Goal: Task Accomplishment & Management: Manage account settings

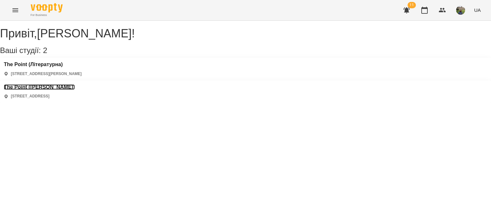
click at [75, 84] on h3 "The Point ([PERSON_NAME])" at bounding box center [39, 87] width 71 height 6
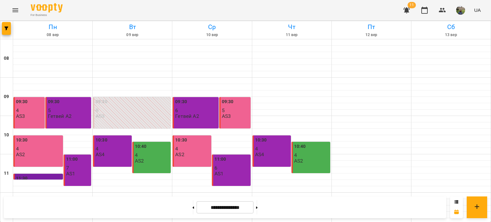
scroll to position [306, 0]
click at [192, 209] on button at bounding box center [193, 207] width 2 height 14
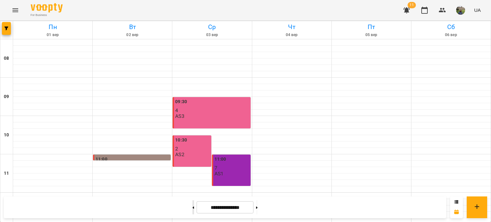
click at [192, 206] on button at bounding box center [193, 207] width 2 height 14
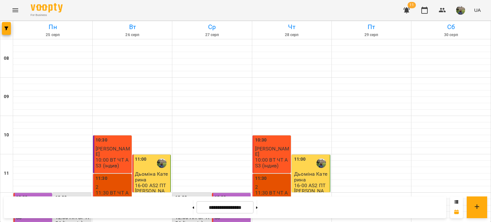
scroll to position [262, 0]
click at [258, 209] on button at bounding box center [257, 207] width 2 height 14
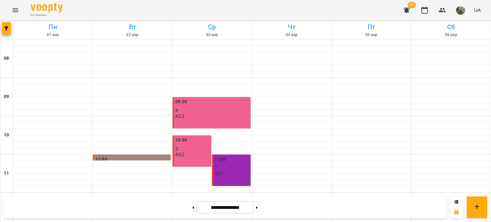
scroll to position [306, 0]
click at [258, 207] on button at bounding box center [257, 207] width 2 height 14
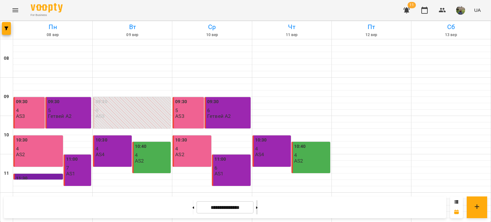
click at [258, 209] on button at bounding box center [257, 207] width 2 height 14
type input "**********"
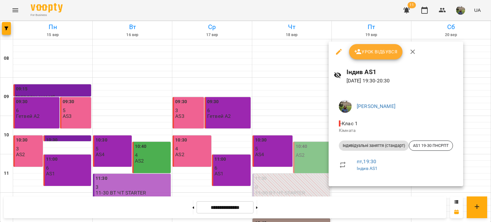
click at [370, 44] on button "Урок відбувся" at bounding box center [376, 51] width 54 height 15
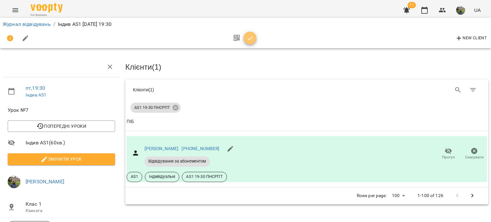
click at [249, 38] on icon "button" at bounding box center [250, 39] width 8 height 8
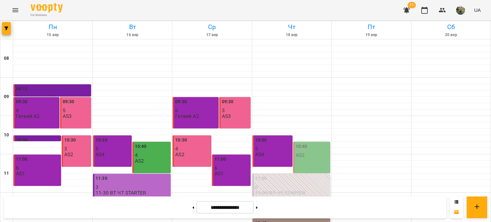
scroll to position [306, 0]
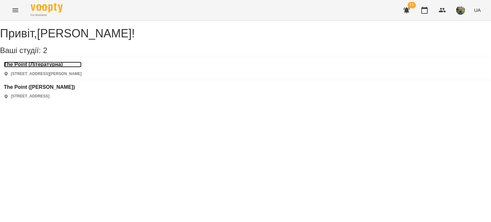
click at [56, 67] on h3 "The Point (Літературна)" at bounding box center [43, 65] width 78 height 6
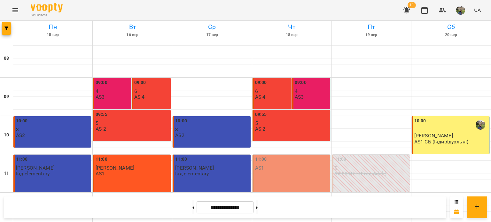
scroll to position [306, 0]
click at [192, 209] on button at bounding box center [193, 207] width 2 height 14
type input "**********"
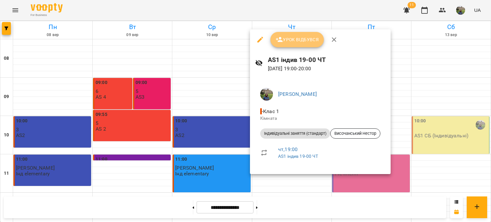
click at [296, 38] on span "Урок відбувся" at bounding box center [297, 40] width 43 height 8
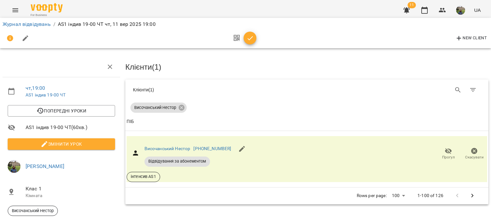
click at [250, 42] on button "button" at bounding box center [250, 38] width 13 height 13
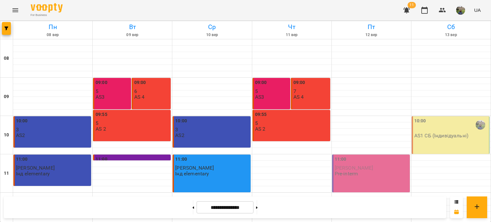
click at [433, 136] on p "AS1 СБ (Індивідуальні)" at bounding box center [441, 135] width 54 height 5
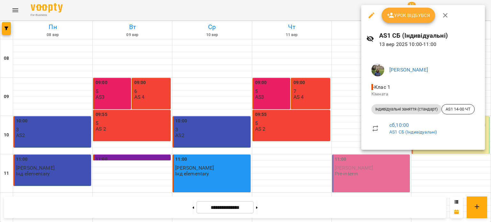
click at [411, 22] on button "Урок відбувся" at bounding box center [409, 15] width 54 height 15
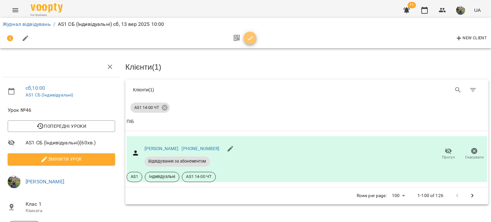
click at [244, 36] on span "button" at bounding box center [250, 39] width 13 height 8
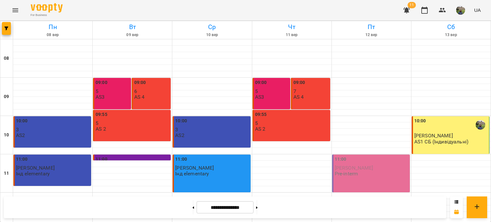
scroll to position [269, 0]
click at [258, 208] on icon at bounding box center [257, 207] width 2 height 3
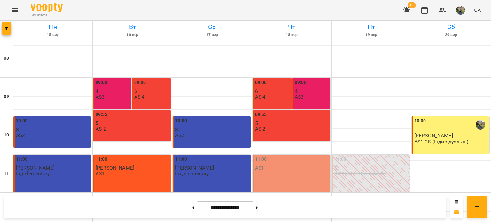
scroll to position [306, 0]
click at [192, 206] on button at bounding box center [193, 207] width 2 height 14
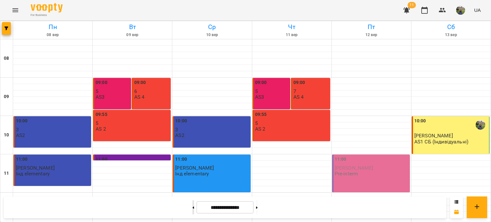
click at [192, 206] on button at bounding box center [193, 207] width 2 height 14
type input "**********"
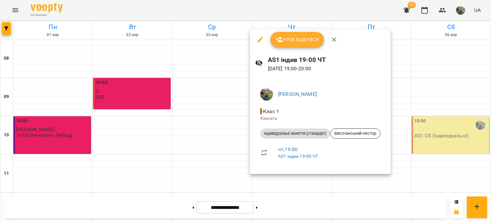
click at [302, 43] on span "Урок відбувся" at bounding box center [297, 40] width 43 height 8
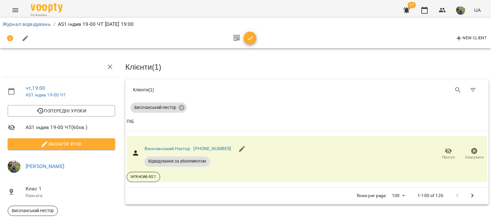
click at [252, 38] on icon "button" at bounding box center [250, 39] width 8 height 8
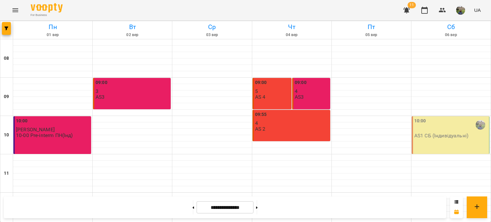
click at [422, 126] on div "10:00" at bounding box center [451, 125] width 74 height 15
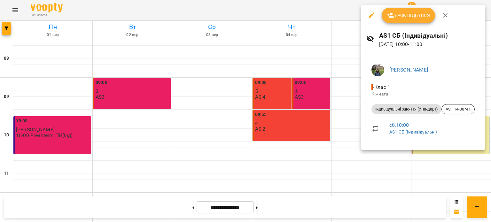
click at [399, 14] on span "Урок відбувся" at bounding box center [408, 16] width 43 height 8
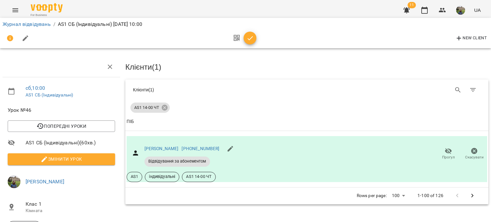
click at [252, 37] on icon "button" at bounding box center [249, 38] width 5 height 4
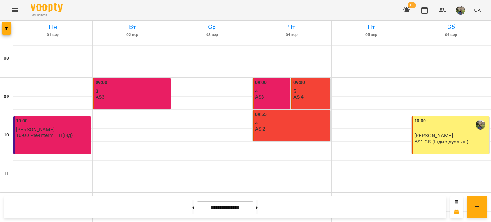
scroll to position [306, 0]
click at [258, 211] on button at bounding box center [257, 207] width 2 height 14
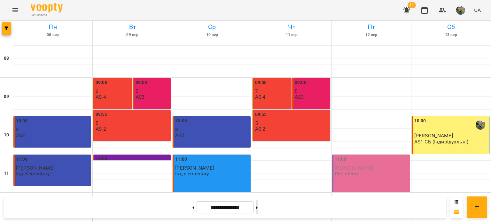
click at [258, 210] on button at bounding box center [257, 207] width 2 height 14
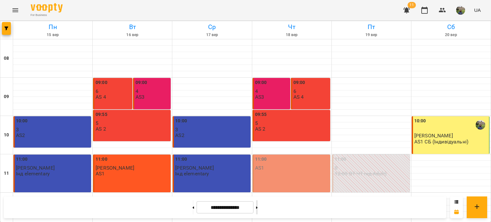
click at [258, 210] on button at bounding box center [257, 207] width 2 height 14
type input "**********"
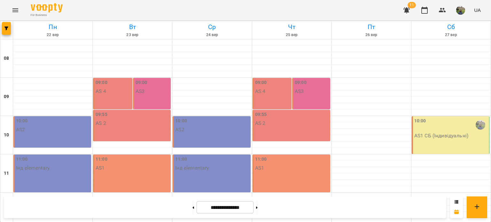
scroll to position [262, 0]
